Goal: Information Seeking & Learning: Check status

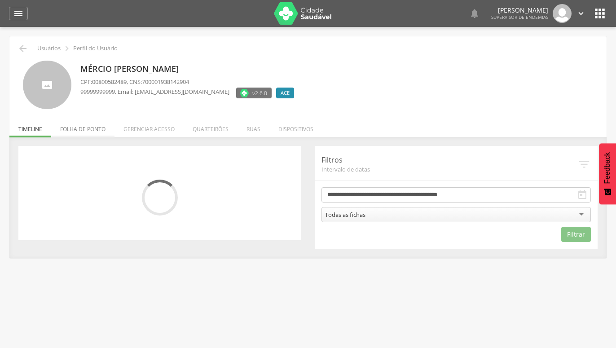
click at [92, 129] on li "Folha de ponto" at bounding box center [82, 126] width 63 height 21
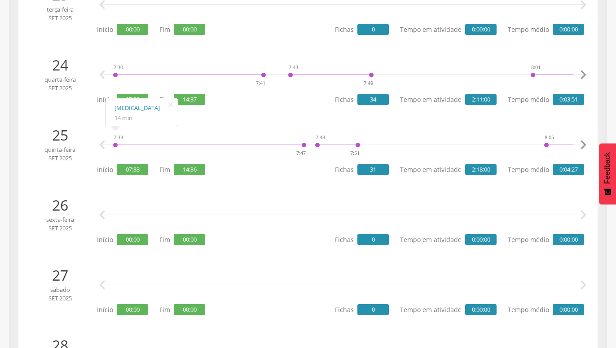
scroll to position [1740, 0]
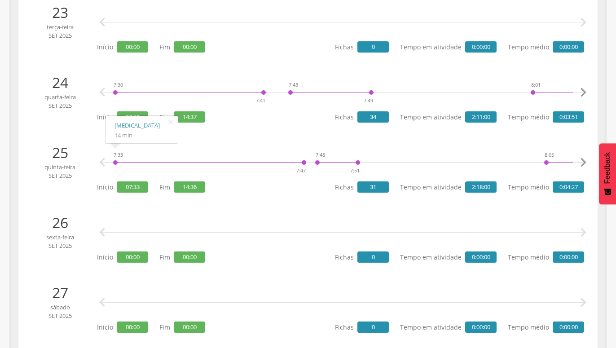
click at [193, 185] on span "14:36" at bounding box center [189, 186] width 31 height 11
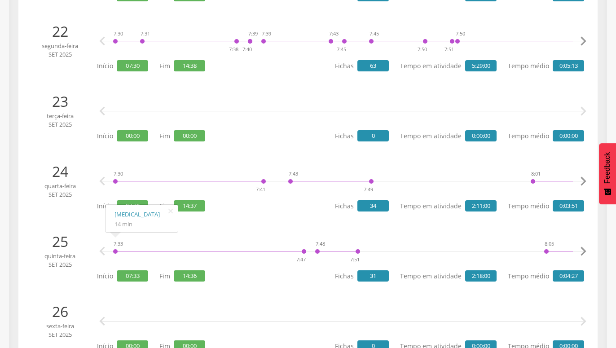
scroll to position [1646, 0]
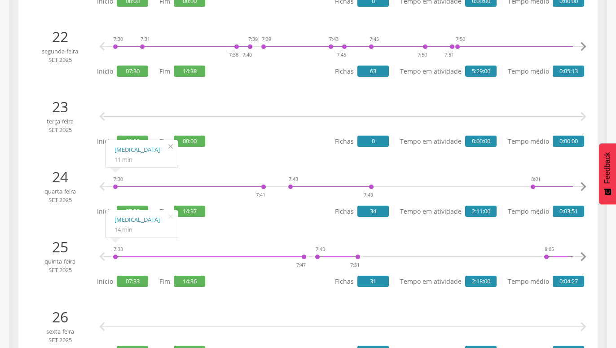
click at [171, 145] on icon "" at bounding box center [170, 146] width 14 height 13
drag, startPoint x: 66, startPoint y: 112, endPoint x: 132, endPoint y: 120, distance: 66.5
click at [84, 112] on p "23" at bounding box center [60, 107] width 61 height 21
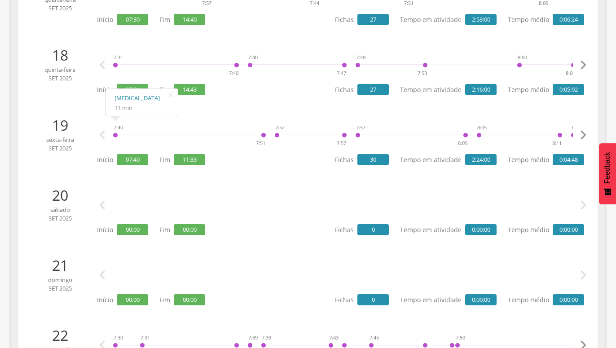
scroll to position [1325, 0]
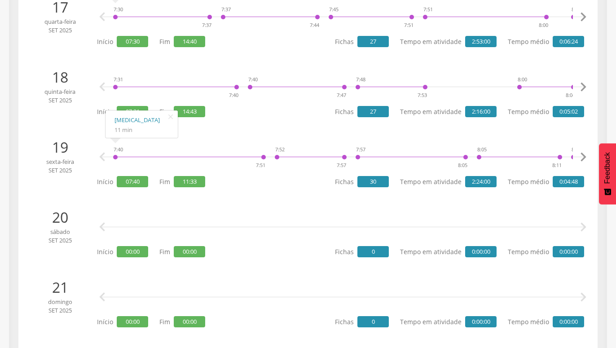
click at [374, 110] on span "27" at bounding box center [372, 111] width 31 height 11
click at [584, 86] on icon "" at bounding box center [583, 87] width 18 height 18
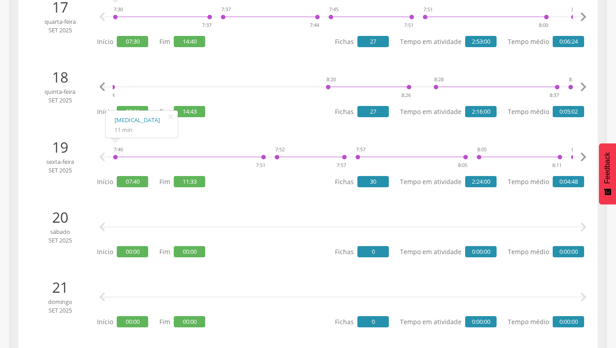
click at [584, 86] on icon "" at bounding box center [583, 87] width 18 height 18
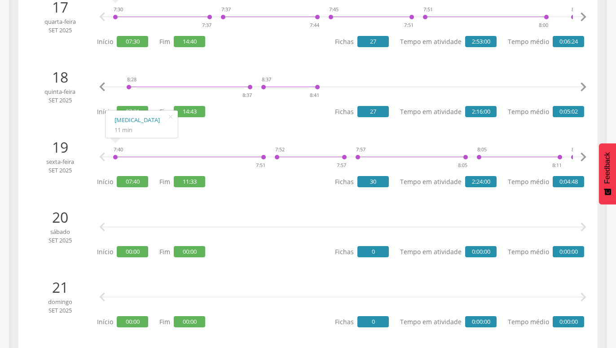
click at [584, 86] on icon "" at bounding box center [583, 87] width 18 height 18
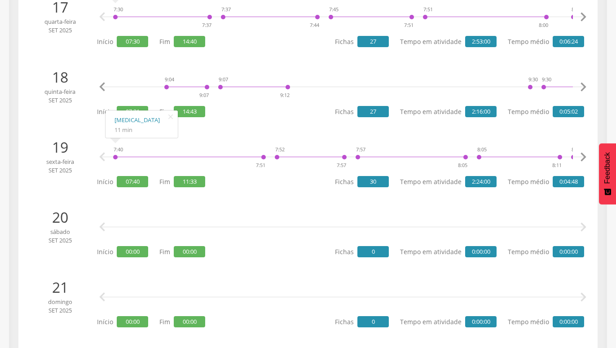
click at [584, 86] on icon "" at bounding box center [583, 87] width 18 height 18
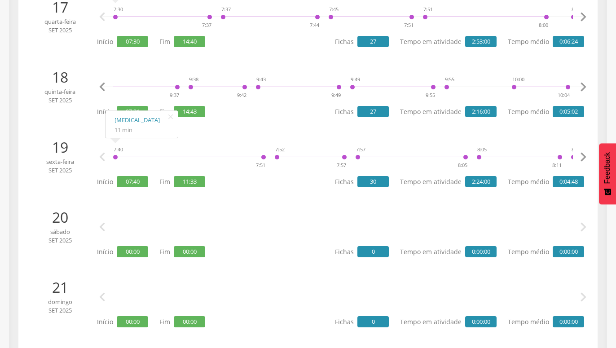
click at [584, 86] on icon "" at bounding box center [583, 87] width 18 height 18
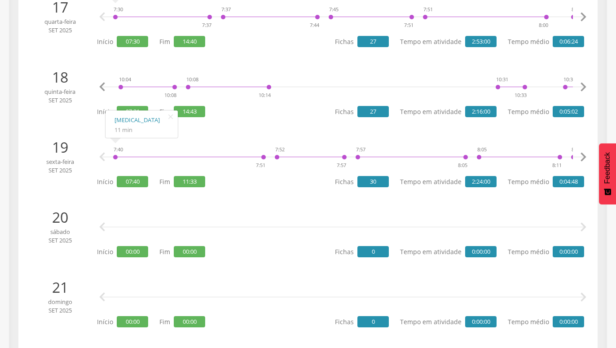
click at [584, 86] on icon "" at bounding box center [583, 87] width 18 height 18
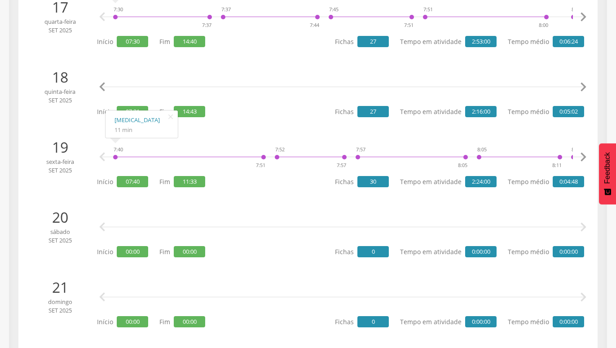
click at [584, 86] on icon "" at bounding box center [583, 87] width 18 height 18
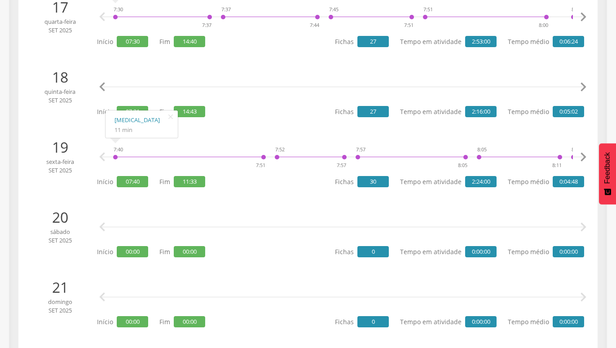
click at [584, 86] on icon "" at bounding box center [583, 87] width 18 height 18
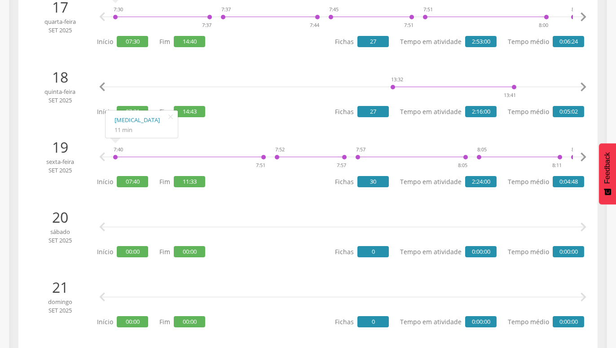
click at [584, 86] on icon "" at bounding box center [583, 87] width 18 height 18
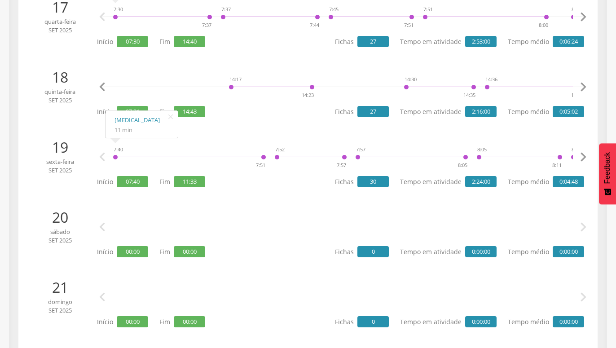
click at [584, 86] on icon "" at bounding box center [583, 87] width 18 height 18
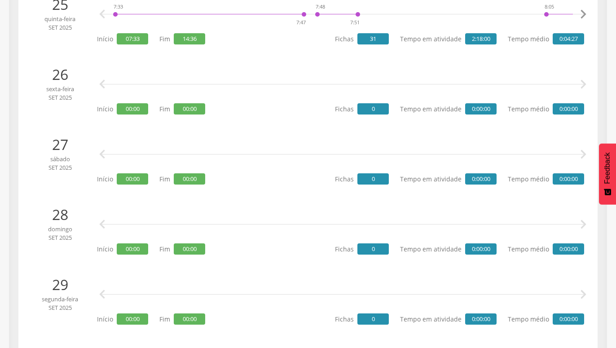
scroll to position [1737, 0]
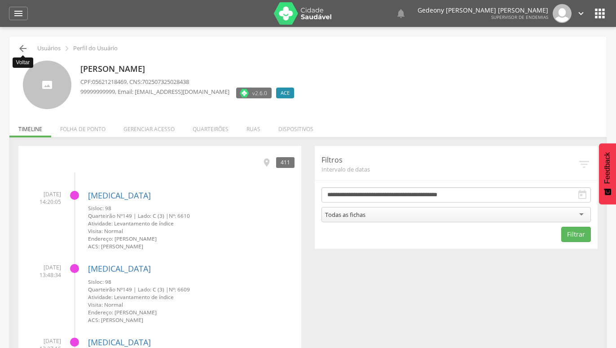
click at [19, 48] on icon "" at bounding box center [23, 48] width 11 height 11
